Goal: Transaction & Acquisition: Purchase product/service

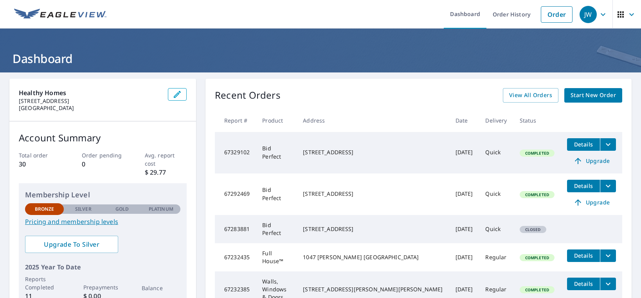
click at [593, 159] on span "Upgrade" at bounding box center [592, 160] width 40 height 9
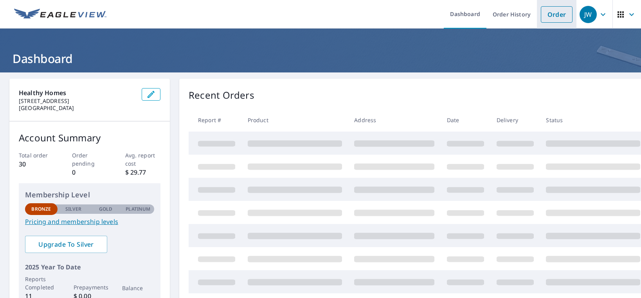
click at [543, 15] on link "Order" at bounding box center [557, 14] width 32 height 16
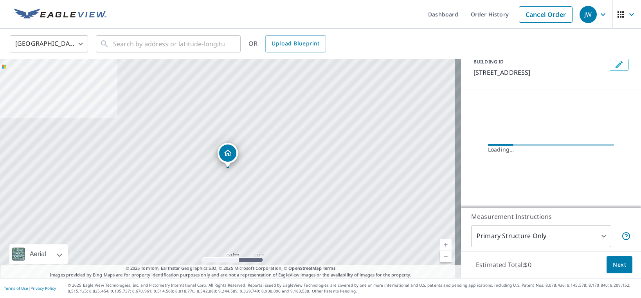
scroll to position [58, 0]
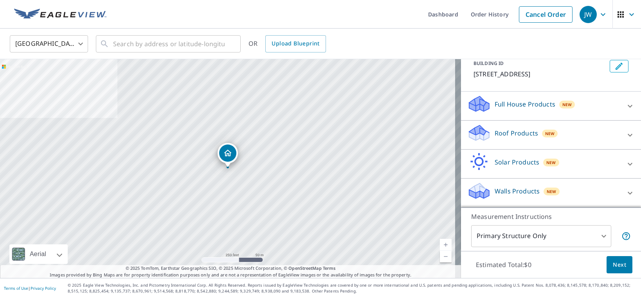
click at [608, 130] on div "Roof Products New" at bounding box center [545, 135] width 154 height 22
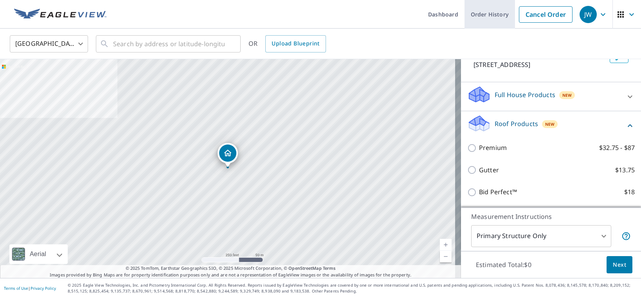
click at [490, 13] on link "Order History" at bounding box center [490, 14] width 51 height 29
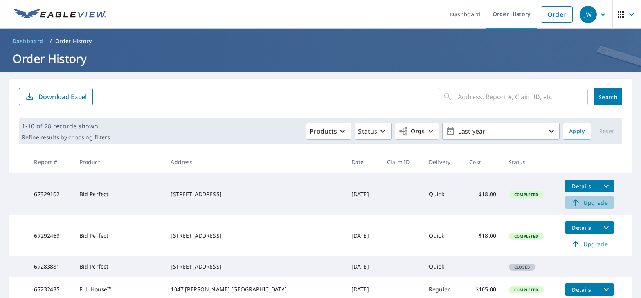
click at [580, 204] on span "Upgrade" at bounding box center [590, 202] width 40 height 9
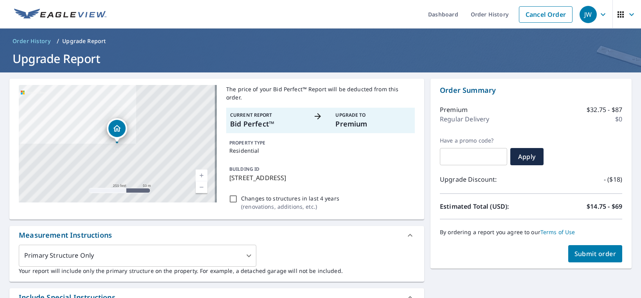
click at [580, 252] on span "Submit order" at bounding box center [596, 253] width 42 height 9
